Goal: Information Seeking & Learning: Learn about a topic

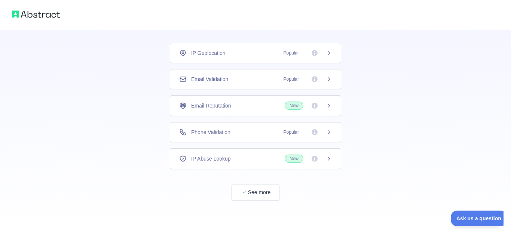
scroll to position [45, 0]
click at [267, 194] on button "See more" at bounding box center [255, 192] width 48 height 17
click at [329, 58] on div "IP Geolocation Popular" at bounding box center [255, 52] width 171 height 20
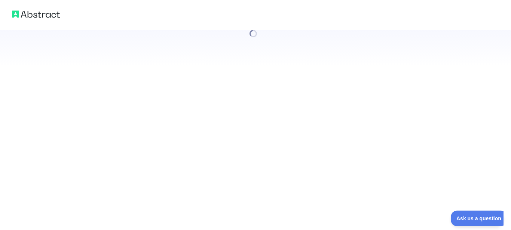
click at [327, 53] on div at bounding box center [255, 33] width 511 height 67
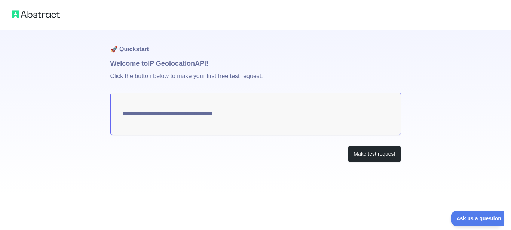
type textarea "**********"
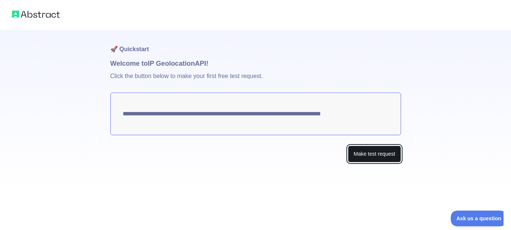
click at [360, 159] on button "Make test request" at bounding box center [374, 154] width 53 height 17
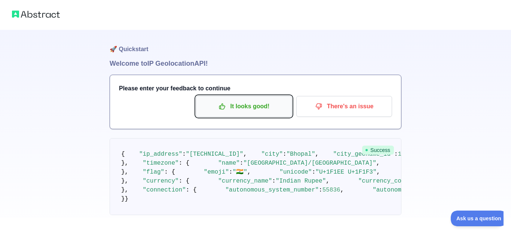
click at [277, 111] on p "It looks good!" at bounding box center [244, 106] width 85 height 13
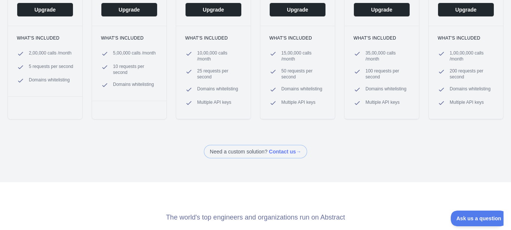
scroll to position [90, 0]
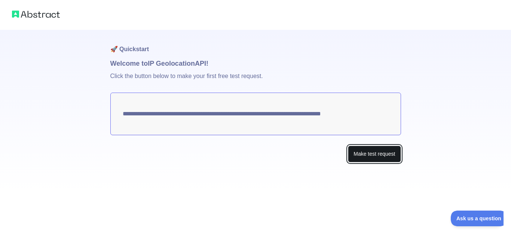
click at [365, 159] on button "Make test request" at bounding box center [374, 154] width 53 height 17
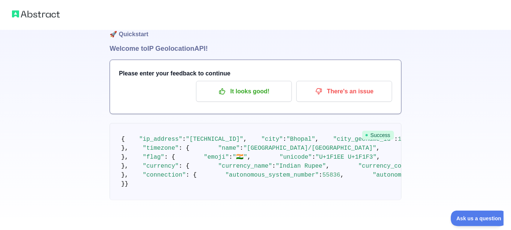
scroll to position [213, 0]
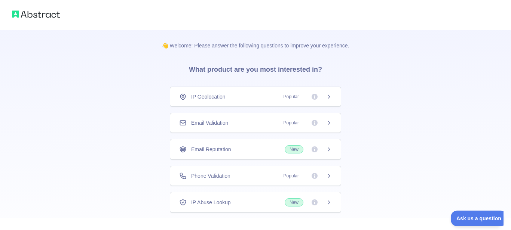
click at [235, 123] on div "Email Validation Popular" at bounding box center [255, 122] width 153 height 7
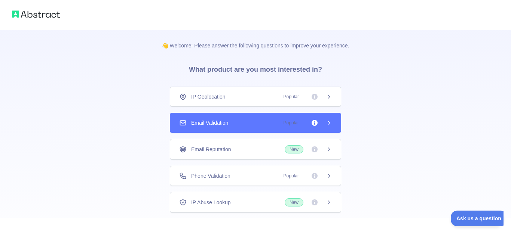
click at [235, 122] on div "Email Validation Popular" at bounding box center [255, 122] width 153 height 7
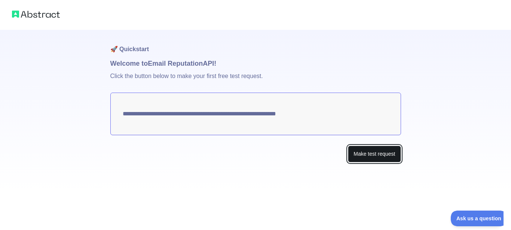
click at [361, 156] on button "Make test request" at bounding box center [374, 154] width 53 height 17
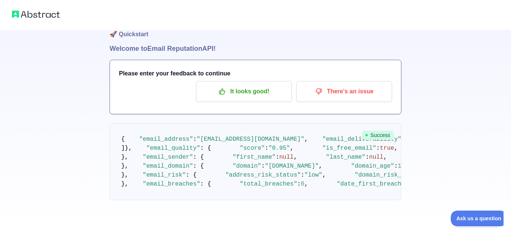
scroll to position [4, 0]
